Goal: Task Accomplishment & Management: Complete application form

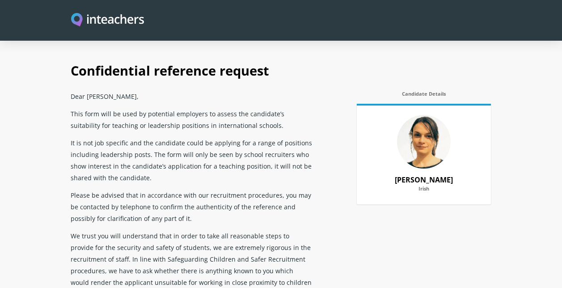
select select "2022"
select select "2025"
select select "Yes"
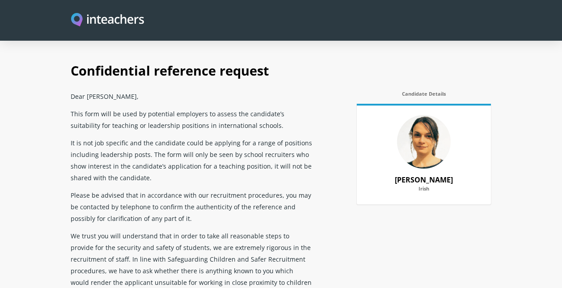
select select "No"
select select "Yes"
select select "No"
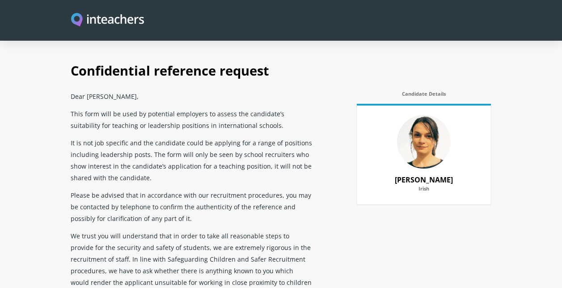
select select "No"
select select "Yes"
